Goal: Information Seeking & Learning: Learn about a topic

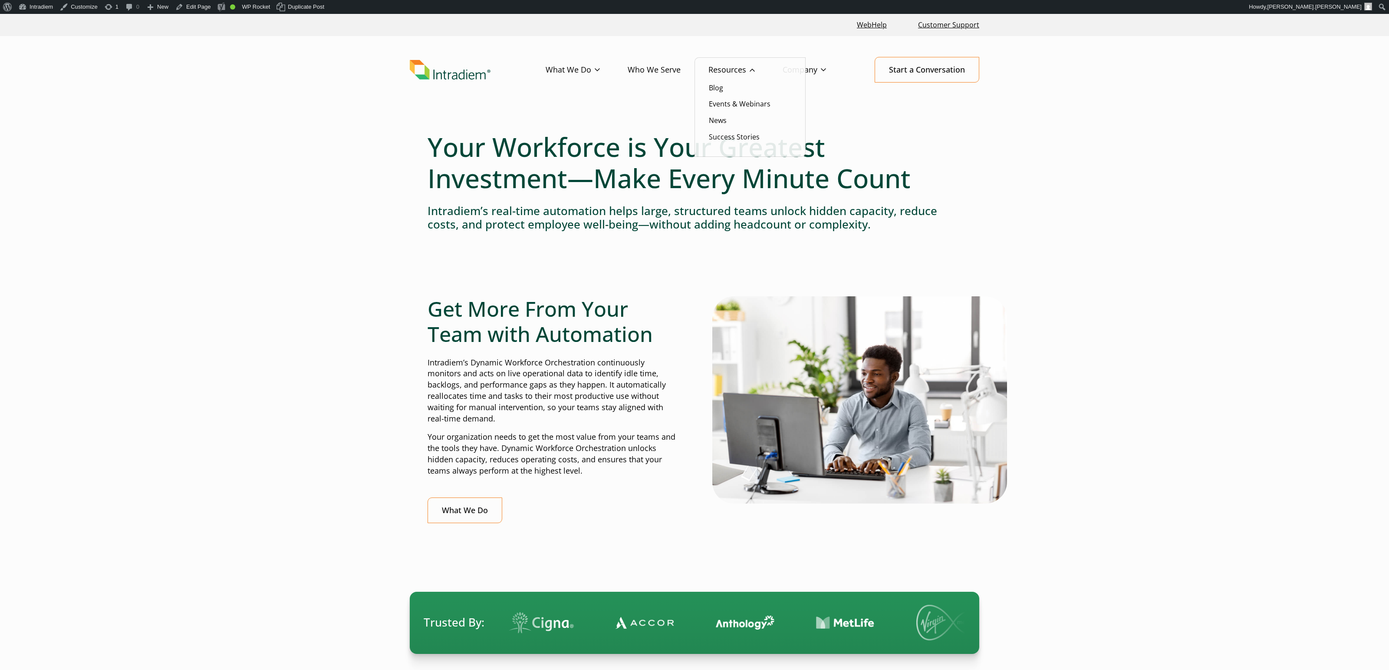
click at [736, 64] on link "Resources" at bounding box center [746, 69] width 74 height 25
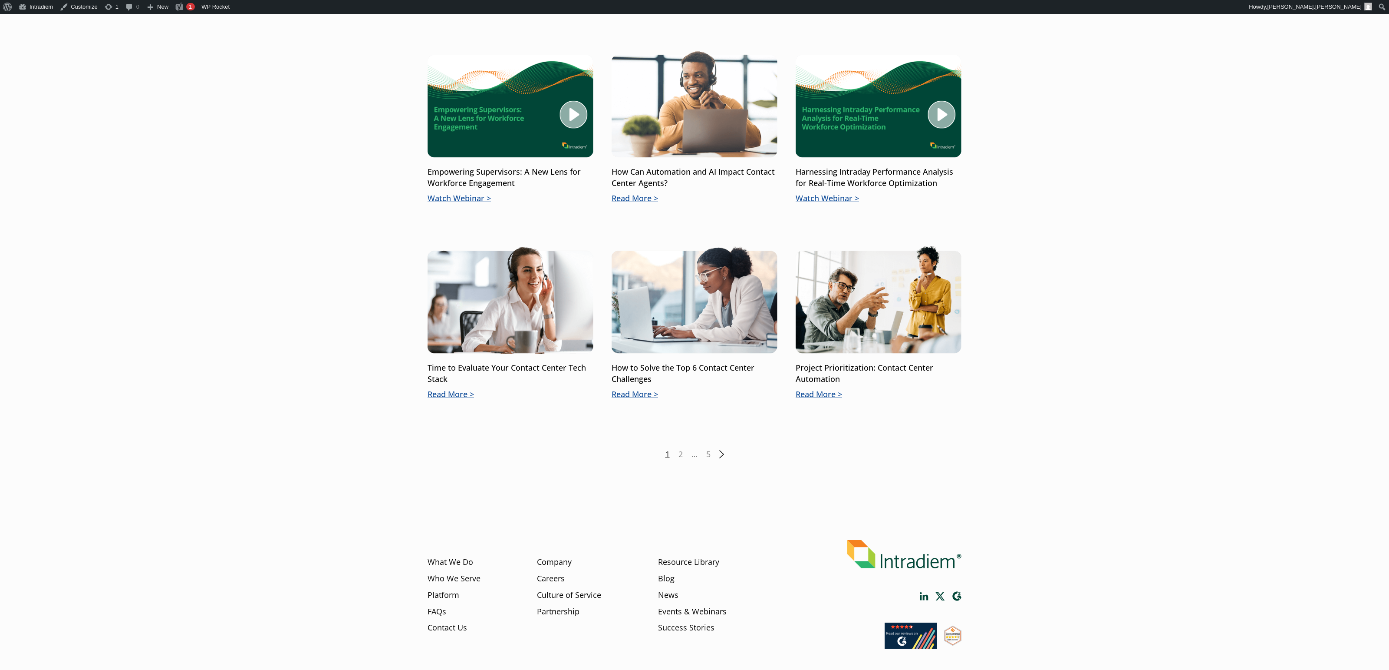
scroll to position [1030, 0]
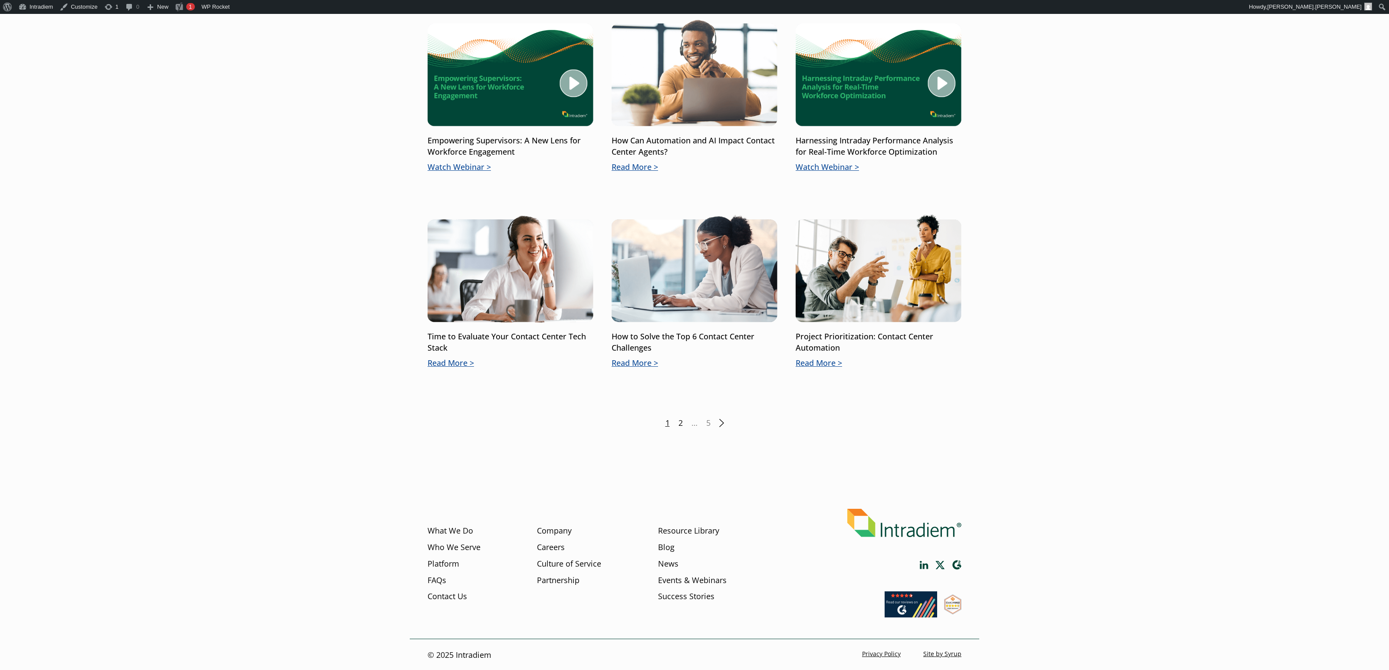
click at [681, 423] on link "2" at bounding box center [681, 422] width 4 height 11
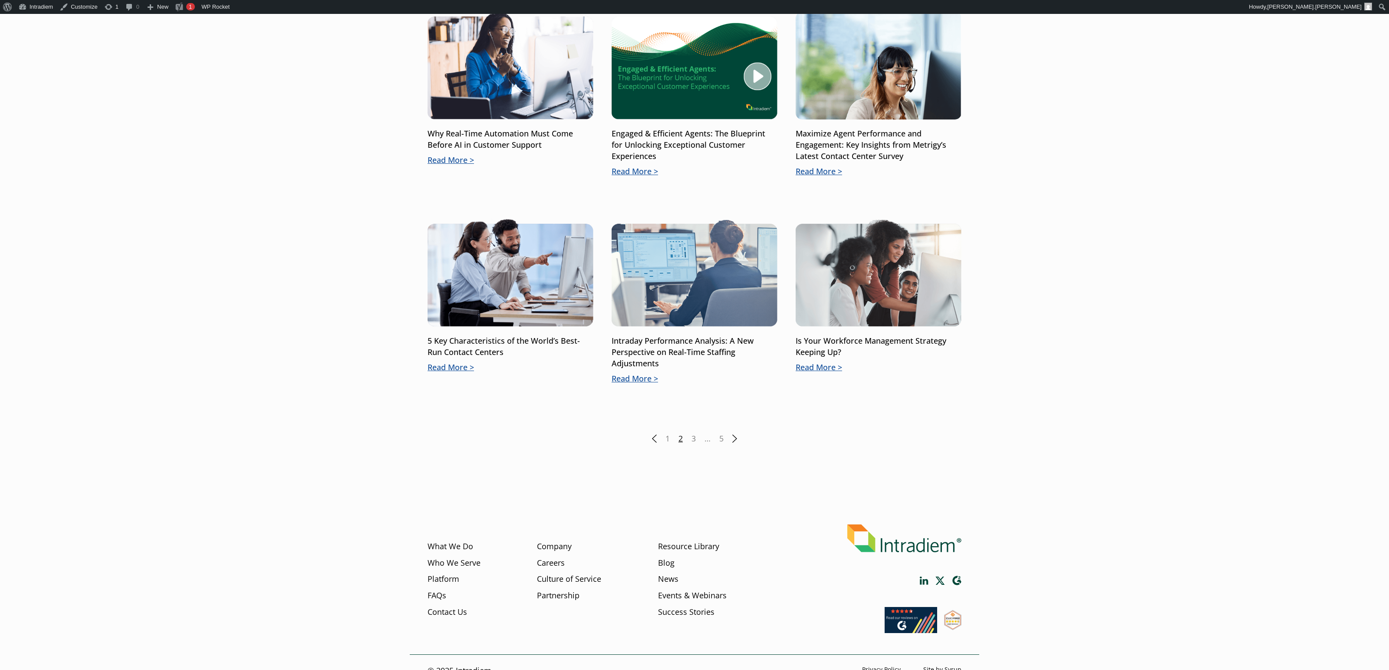
scroll to position [1038, 0]
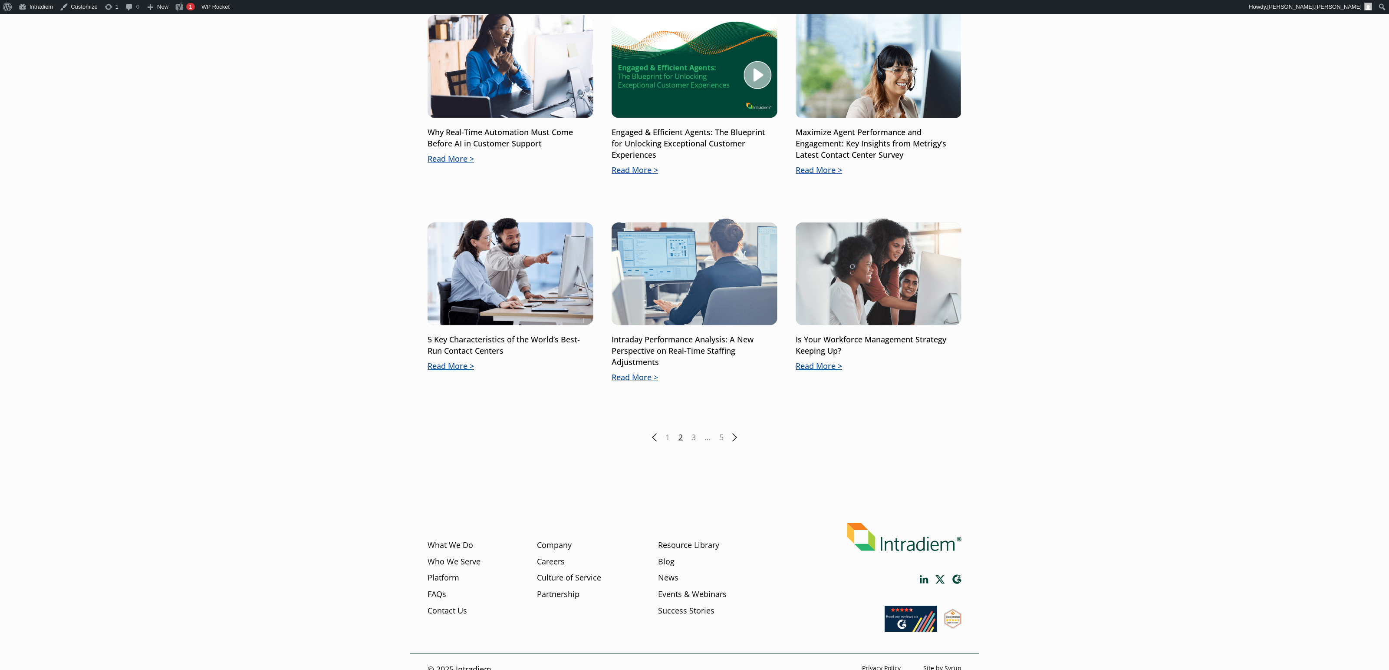
click at [688, 436] on div "Previous 1 2 3 … 5 Next" at bounding box center [695, 437] width 534 height 11
click at [693, 435] on link "3" at bounding box center [694, 437] width 4 height 11
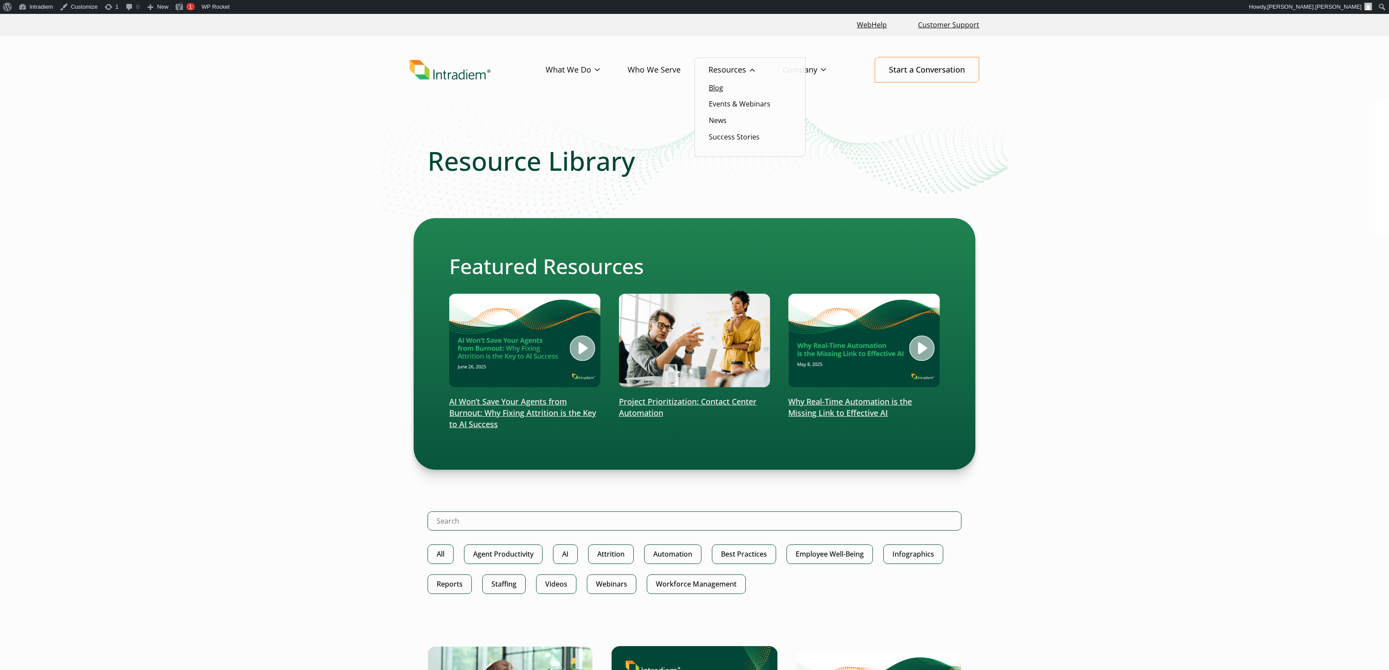
click at [716, 85] on link "Blog" at bounding box center [716, 88] width 14 height 10
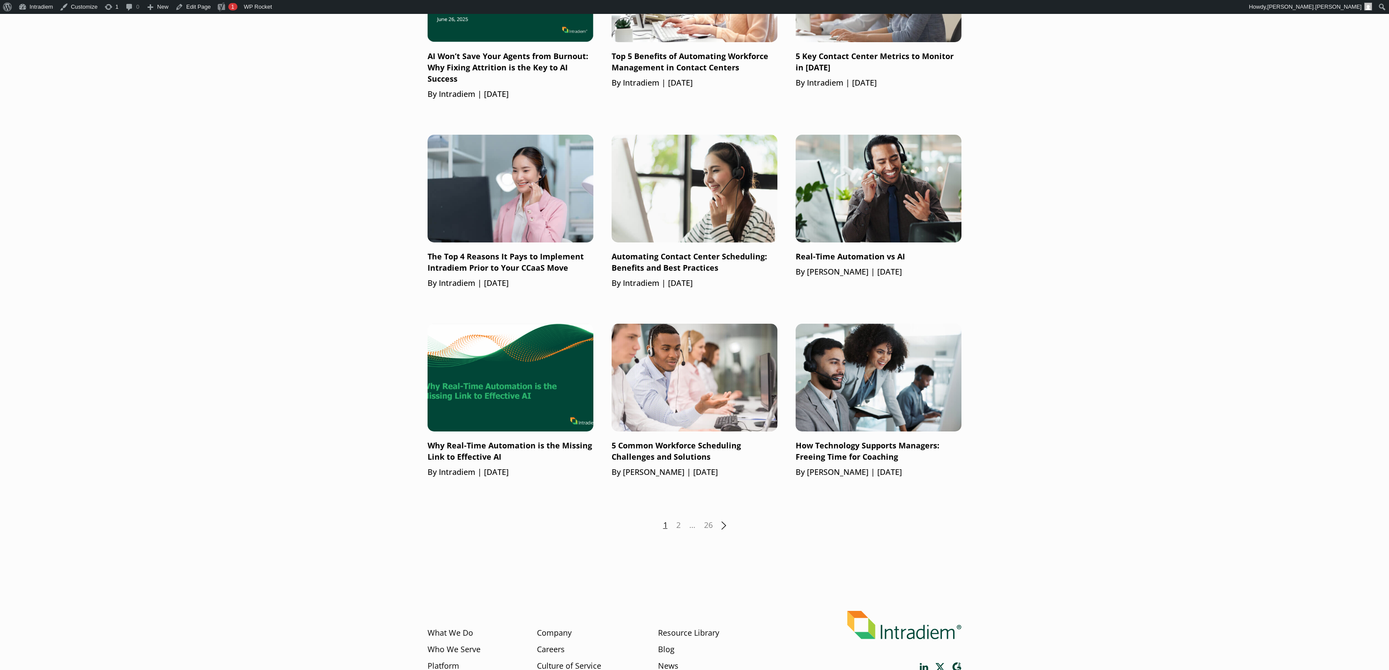
scroll to position [889, 0]
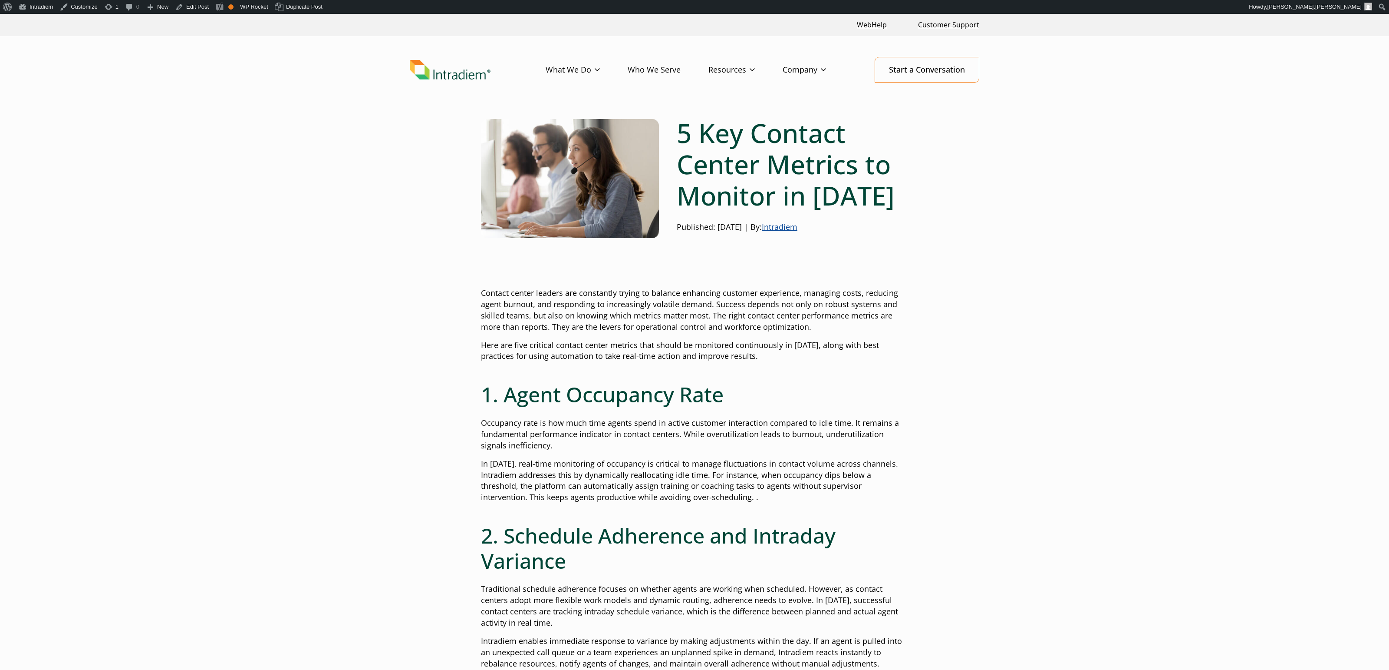
drag, startPoint x: 1001, startPoint y: 238, endPoint x: 960, endPoint y: 233, distance: 41.1
click at [1248, 104] on header "Menu What We Do Platform Who We Serve Resources Blog Events & Webinars News Suc…" at bounding box center [694, 76] width 1389 height 81
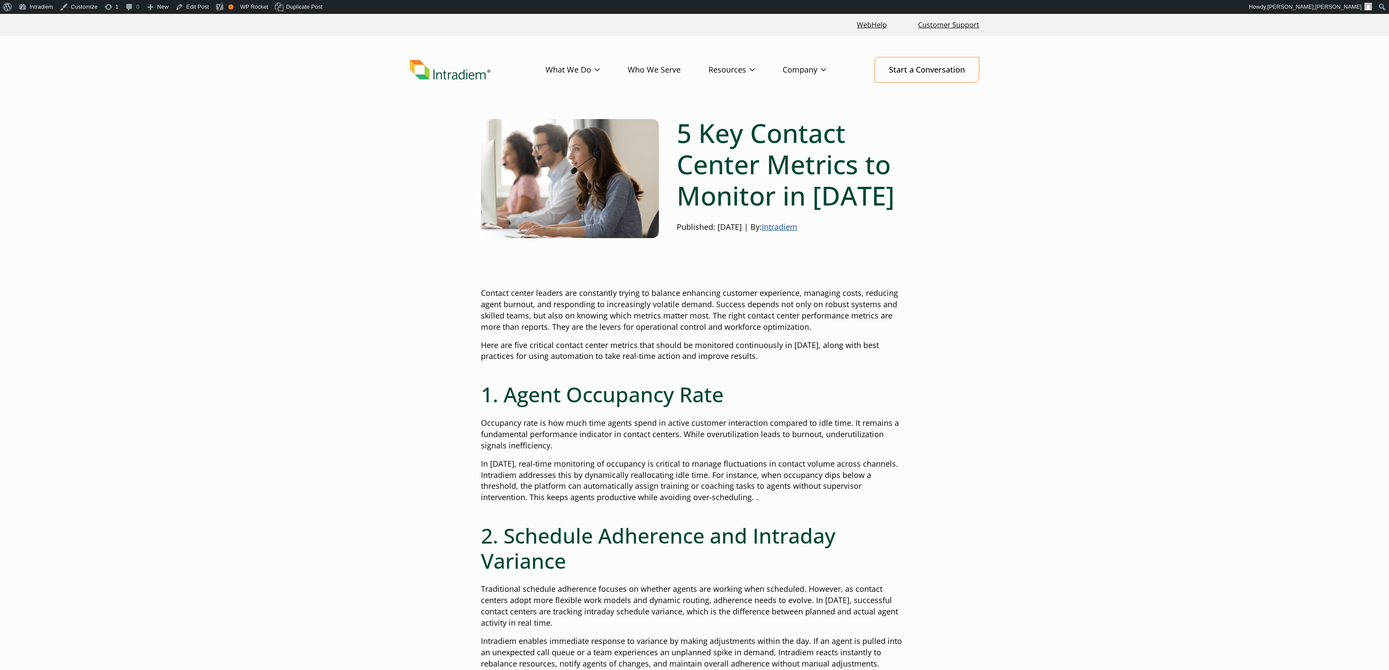
click at [1166, 112] on header "Menu What We Do Platform Who We Serve Resources Blog Events & Webinars News Suc…" at bounding box center [694, 76] width 1389 height 81
drag, startPoint x: 314, startPoint y: 80, endPoint x: 306, endPoint y: 80, distance: 8.2
click at [313, 81] on header "Menu What We Do Platform Who We Serve Resources Blog Events & Webinars News Suc…" at bounding box center [694, 76] width 1389 height 81
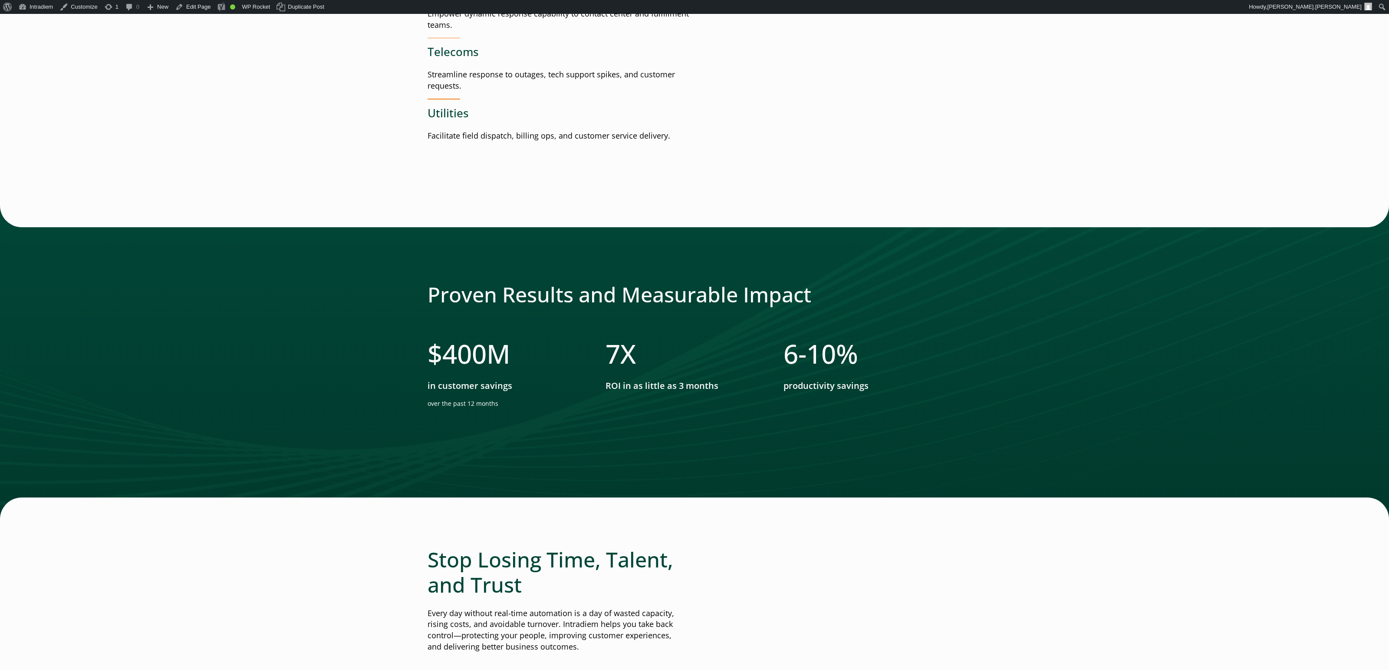
scroll to position [1397, 0]
